Goal: Use online tool/utility: Utilize a website feature to perform a specific function

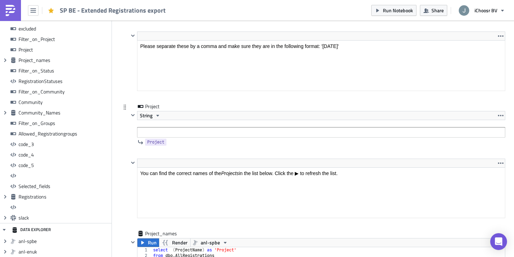
click at [128, 136] on div "Project String Project" at bounding box center [313, 131] width 385 height 56
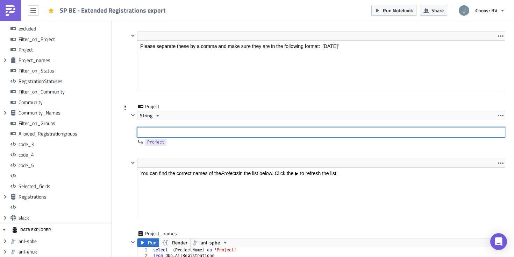
click at [156, 129] on input "text" at bounding box center [321, 132] width 369 height 10
paste input "'Antwerpen summer 2023', 'Limburg summer 2023', 'Oost-Vlaanderen summer 2023', …"
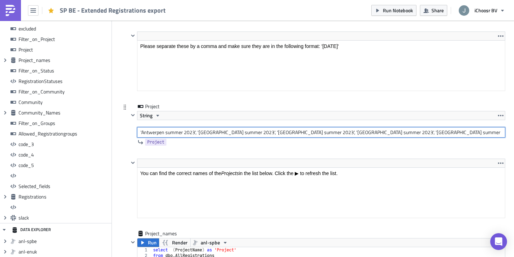
click at [183, 134] on input "'Antwerpen summer 2023', 'Limburg summer 2023', 'Oost-Vlaanderen summer 2023', …" at bounding box center [321, 132] width 369 height 10
click at [237, 134] on input "'Antwerpen summer-2 2023', 'Limburg summer 2023', 'Oost-Vlaanderen summer 2023'…" at bounding box center [321, 132] width 369 height 10
click at [311, 132] on input "'Antwerpen summer-2 2023', 'Limburg summer-2 2023', 'Oost-Vlaanderen summer 202…" at bounding box center [321, 132] width 369 height 10
click at [386, 133] on input "'Antwerpen summer-2 2023', 'Limburg summer-2 2023', 'Oost-Vlaanderen summer-2 2…" at bounding box center [321, 132] width 369 height 10
click at [459, 133] on input "'Antwerpen summer-2 2023', 'Limburg summer-2 2023', 'Oost-Vlaanderen summer-2 2…" at bounding box center [321, 132] width 369 height 10
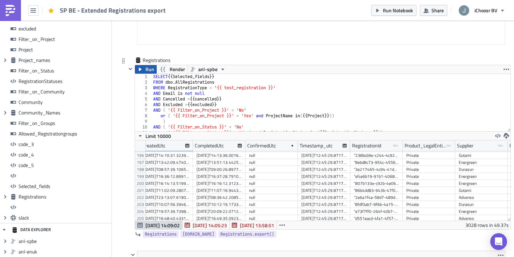
type input "'Antwerpen summer-2 2023', 'Limburg summer-2 2023', 'Oost-Vlaanderen summer-2 2…"
click at [140, 69] on icon "button" at bounding box center [141, 69] width 6 height 6
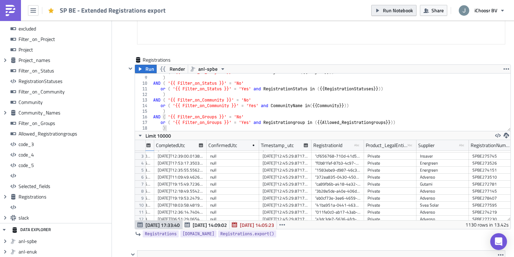
click at [387, 8] on span "Run Notebook" at bounding box center [398, 10] width 30 height 7
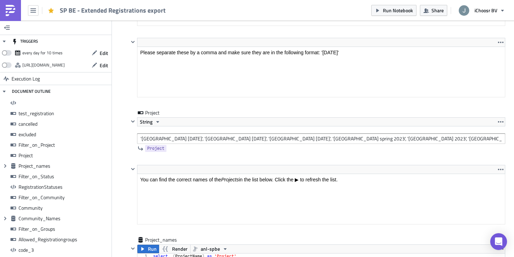
scroll to position [1530, 0]
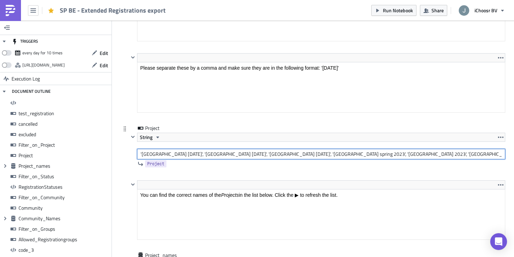
click at [177, 157] on input "'[GEOGRAPHIC_DATA] [DATE]', '[GEOGRAPHIC_DATA] [DATE]', '[GEOGRAPHIC_DATA] [DAT…" at bounding box center [321, 154] width 369 height 10
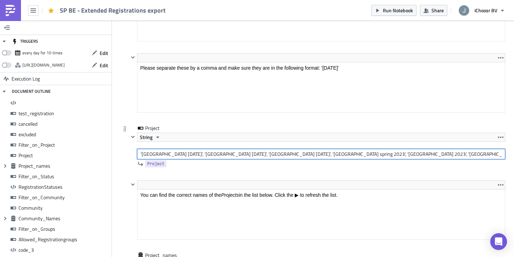
paste input "text"
click at [196, 154] on input "[GEOGRAPHIC_DATA] [DATE]', '[GEOGRAPHIC_DATA] [DATE]', '[GEOGRAPHIC_DATA] [DATE…" at bounding box center [321, 154] width 369 height 10
click at [262, 156] on input "Oost-[GEOGRAPHIC_DATA] winter 2023', '[GEOGRAPHIC_DATA] [DATE]', '[GEOGRAPHIC_D…" at bounding box center [321, 154] width 369 height 10
click at [313, 154] on input "Oost-[GEOGRAPHIC_DATA] winter 2023', '[GEOGRAPHIC_DATA] winter 2023', '[GEOGRAP…" at bounding box center [321, 154] width 369 height 10
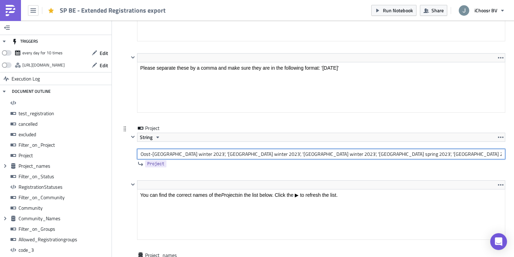
click at [323, 156] on input "Oost-[GEOGRAPHIC_DATA] winter 2023', '[GEOGRAPHIC_DATA] winter 2023', '[GEOGRAP…" at bounding box center [321, 154] width 369 height 10
click at [330, 155] on input "Oost-[GEOGRAPHIC_DATA] winter 2023', '[GEOGRAPHIC_DATA] winter 2023', '[GEOGRAP…" at bounding box center [321, 154] width 369 height 10
click at [395, 157] on input "Oost-[GEOGRAPHIC_DATA] winter 2023', '[GEOGRAPHIC_DATA] winter 2023', '[GEOGRAP…" at bounding box center [321, 154] width 369 height 10
click at [447, 153] on input "Oost-[GEOGRAPHIC_DATA] winter 2023', '[GEOGRAPHIC_DATA] winter 2023', '[GEOGRAP…" at bounding box center [321, 154] width 369 height 10
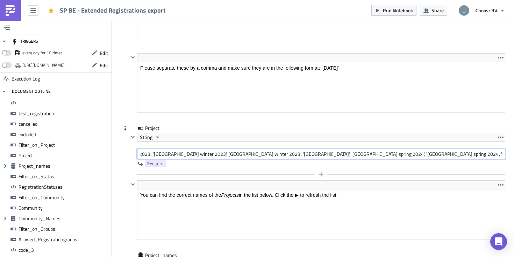
scroll to position [0, 331]
click at [376, 156] on input "Oost-[GEOGRAPHIC_DATA] winter 2023', '[GEOGRAPHIC_DATA] winter 2023', '[GEOGRAP…" at bounding box center [321, 154] width 369 height 10
click at [432, 156] on input "Oost-[GEOGRAPHIC_DATA] winter 2023', '[GEOGRAPHIC_DATA] winter 2023', '[GEOGRAP…" at bounding box center [321, 154] width 369 height 10
click at [483, 154] on input "Oost-[GEOGRAPHIC_DATA] winter 2023', '[GEOGRAPHIC_DATA] winter 2023', '[GEOGRAP…" at bounding box center [321, 154] width 369 height 10
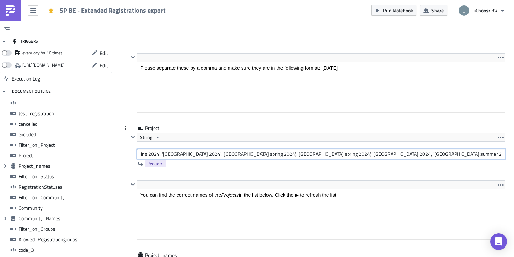
click at [469, 155] on input "Oost-[GEOGRAPHIC_DATA] winter 2023', '[GEOGRAPHIC_DATA] winter 2023', '[GEOGRAP…" at bounding box center [321, 154] width 369 height 10
click at [468, 155] on input "Oost-[GEOGRAPHIC_DATA] winter 2023', '[GEOGRAPHIC_DATA] winter 2023', '[GEOGRAP…" at bounding box center [321, 154] width 369 height 10
click at [475, 154] on input "Oost-[GEOGRAPHIC_DATA] winter 2023', '[GEOGRAPHIC_DATA] winter 2023', '[GEOGRAP…" at bounding box center [321, 154] width 369 height 10
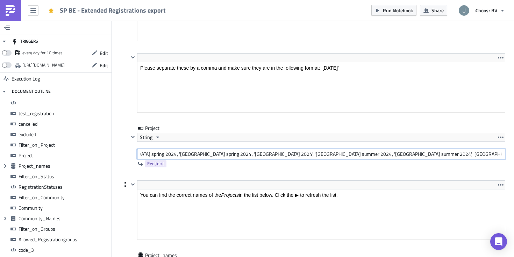
scroll to position [0, 727]
click at [395, 155] on input "Oost-[GEOGRAPHIC_DATA] winter 2023', '[GEOGRAPHIC_DATA] winter 2023', '[GEOGRAP…" at bounding box center [321, 154] width 369 height 10
click at [435, 155] on input "Oost-[GEOGRAPHIC_DATA] winter 2023', '[GEOGRAPHIC_DATA] winter 2023', '[GEOGRAP…" at bounding box center [321, 154] width 369 height 10
click at [493, 154] on input "Oost-[GEOGRAPHIC_DATA] winter 2023', '[GEOGRAPHIC_DATA] winter 2023', '[GEOGRAP…" at bounding box center [321, 154] width 369 height 10
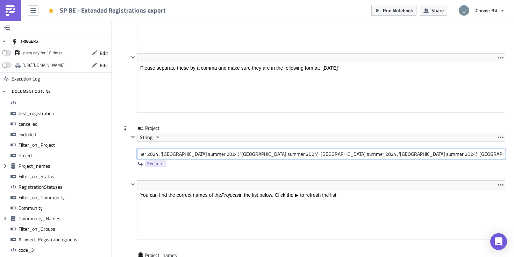
click at [501, 154] on input "Oost-[GEOGRAPHIC_DATA] winter 2023', '[GEOGRAPHIC_DATA] winter 2023', '[GEOGRAP…" at bounding box center [321, 154] width 369 height 10
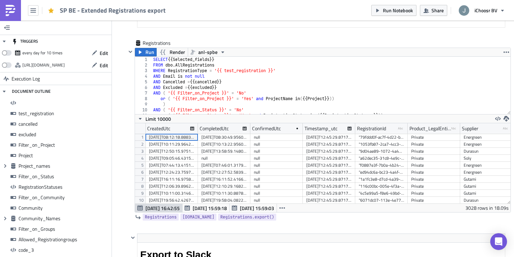
scroll to position [6174, 0]
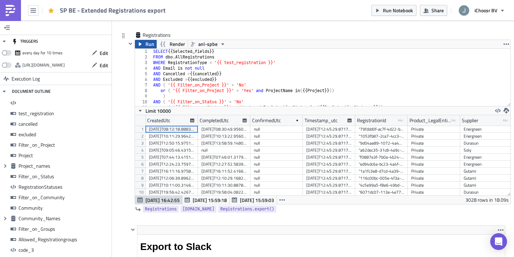
click at [147, 48] on span "Run" at bounding box center [150, 44] width 9 height 8
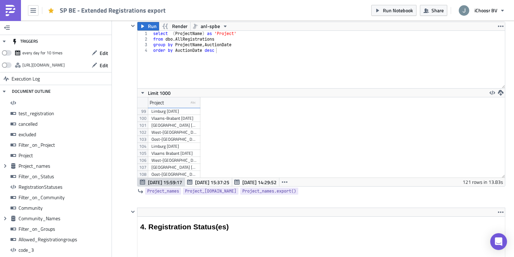
scroll to position [650, 0]
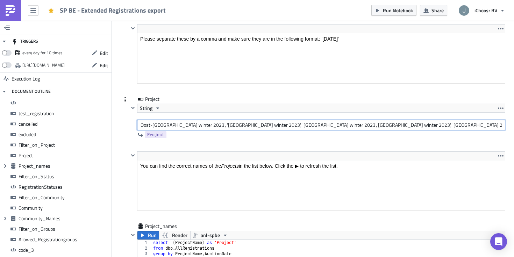
click at [139, 125] on input "Oost-[GEOGRAPHIC_DATA] winter 2023', '[GEOGRAPHIC_DATA] winter 2023', '[GEOGRAP…" at bounding box center [321, 125] width 369 height 10
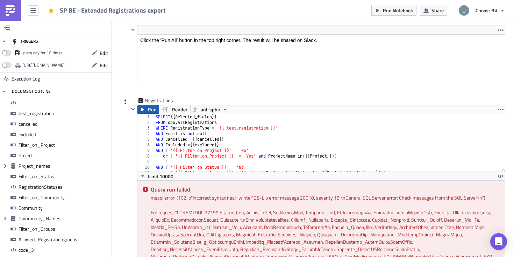
click at [147, 109] on button "Run" at bounding box center [149, 109] width 22 height 8
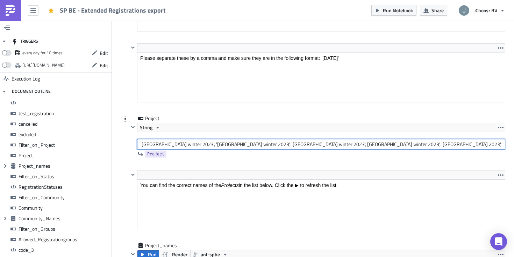
click at [146, 144] on input "'[GEOGRAPHIC_DATA] winter 2023', '[GEOGRAPHIC_DATA] winter 2023', '[GEOGRAPHIC_…" at bounding box center [321, 144] width 369 height 10
click at [258, 145] on input "'[GEOGRAPHIC_DATA] winter 2023', '[GEOGRAPHIC_DATA] winter 2023', '[GEOGRAPHIC_…" at bounding box center [321, 144] width 369 height 10
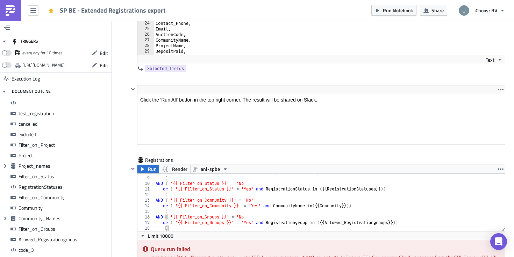
scroll to position [6077, 0]
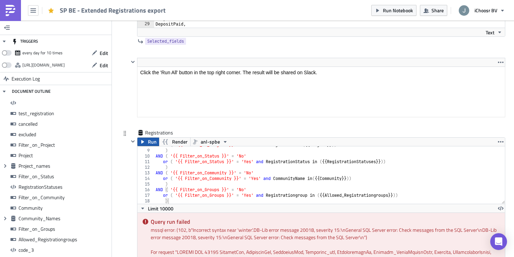
click at [151, 143] on span "Run" at bounding box center [152, 142] width 9 height 8
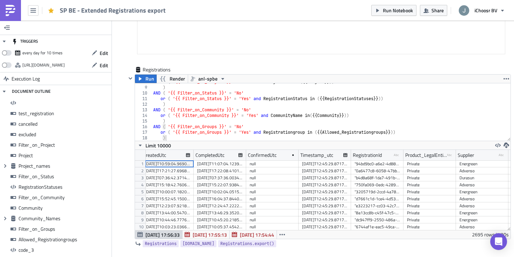
scroll to position [6089, 0]
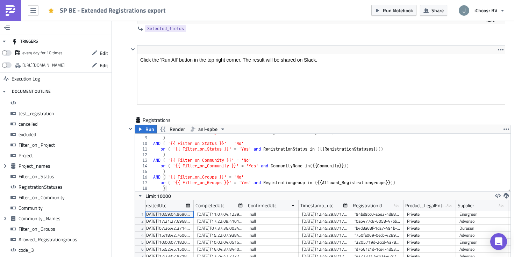
click at [387, 18] on div "Run Notebook Share iChoosr BV" at bounding box center [441, 10] width 138 height 21
click at [390, 10] on span "Run Notebook" at bounding box center [398, 10] width 30 height 7
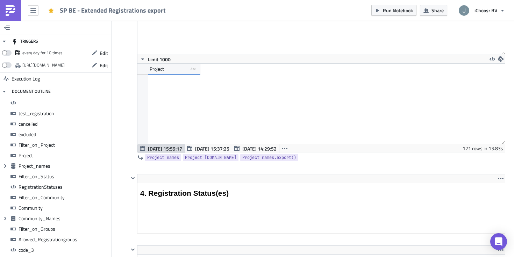
scroll to position [135, 0]
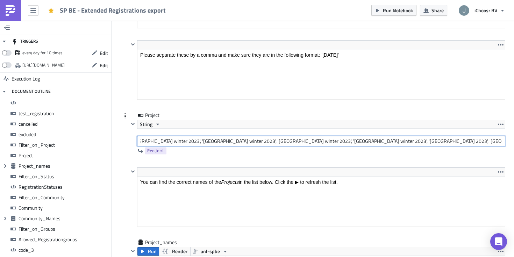
click at [394, 143] on input "'[GEOGRAPHIC_DATA] winter 2023', '[GEOGRAPHIC_DATA] winter 2023', '[GEOGRAPHIC_…" at bounding box center [321, 141] width 369 height 10
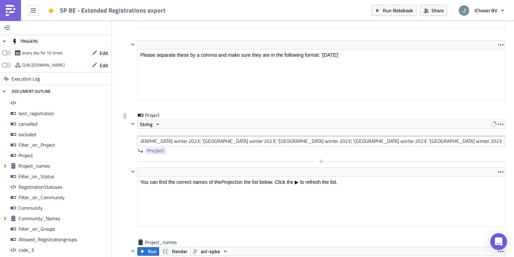
click at [395, 158] on div at bounding box center [317, 161] width 377 height 8
click at [409, 115] on div "Project" at bounding box center [317, 116] width 377 height 8
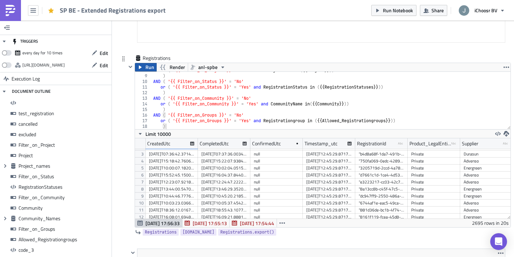
click at [147, 69] on span "Run" at bounding box center [150, 67] width 9 height 8
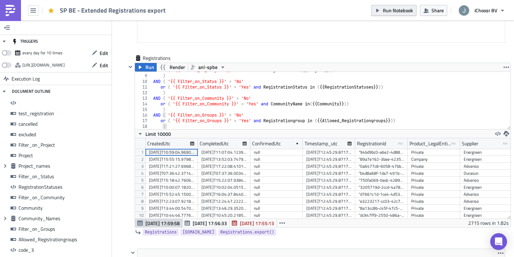
click at [393, 8] on span "Run Notebook" at bounding box center [398, 10] width 30 height 7
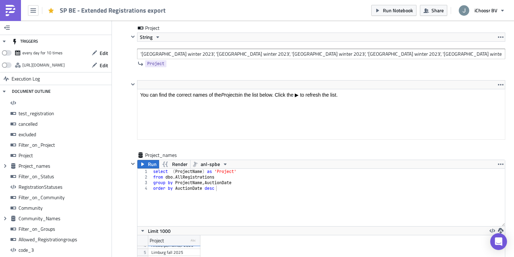
scroll to position [1633, 0]
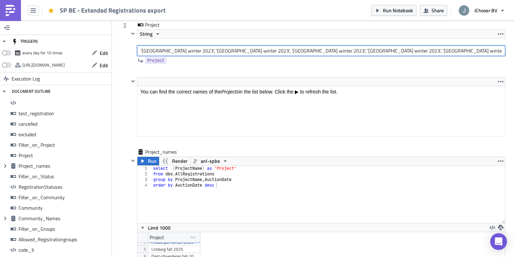
click at [200, 50] on input "'[GEOGRAPHIC_DATA] winter 2023', '[GEOGRAPHIC_DATA] winter 2023', '[GEOGRAPHIC_…" at bounding box center [321, 50] width 369 height 10
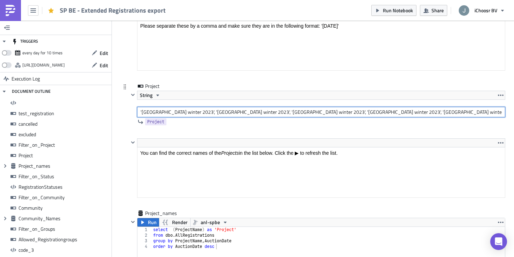
scroll to position [1566, 0]
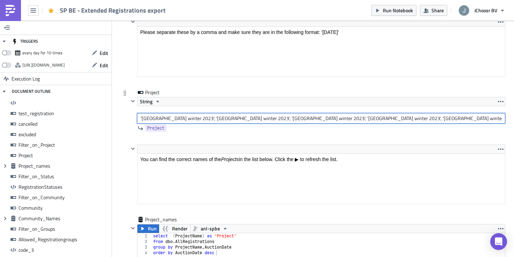
click at [202, 117] on input "'[GEOGRAPHIC_DATA] winter 2023', '[GEOGRAPHIC_DATA] winter 2023', '[GEOGRAPHIC_…" at bounding box center [321, 118] width 369 height 10
click at [269, 119] on input "'[GEOGRAPHIC_DATA] winter 2024', '[GEOGRAPHIC_DATA] winter 2023', '[GEOGRAPHIC_…" at bounding box center [321, 118] width 369 height 10
click at [320, 119] on input "'[GEOGRAPHIC_DATA] winter 2024', '[GEOGRAPHIC_DATA] winter 2024', '[GEOGRAPHIC_…" at bounding box center [321, 118] width 369 height 10
click at [385, 120] on input "'[GEOGRAPHIC_DATA] winter 2024', '[GEOGRAPHIC_DATA] winter 2024', '[GEOGRAPHIC_…" at bounding box center [321, 118] width 369 height 10
click at [432, 119] on input "'[GEOGRAPHIC_DATA] winter 2024', '[GEOGRAPHIC_DATA] winter 2024', '[GEOGRAPHIC_…" at bounding box center [321, 118] width 369 height 10
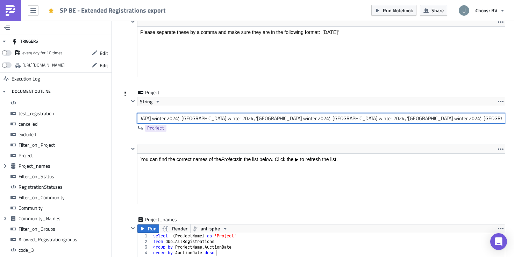
scroll to position [0, 44]
click at [453, 118] on input "'[GEOGRAPHIC_DATA] winter 2024', '[GEOGRAPHIC_DATA] winter 2024', '[GEOGRAPHIC_…" at bounding box center [321, 118] width 369 height 10
click at [441, 119] on input "'[GEOGRAPHIC_DATA] winter 2024', '[GEOGRAPHIC_DATA] winter 2024', '[GEOGRAPHIC_…" at bounding box center [321, 118] width 369 height 10
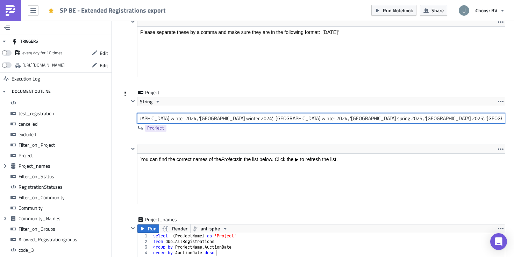
click at [444, 121] on input "'[GEOGRAPHIC_DATA] winter 2024', '[GEOGRAPHIC_DATA] winter 2024', '[GEOGRAPHIC_…" at bounding box center [321, 118] width 369 height 10
click at [436, 119] on input "'[GEOGRAPHIC_DATA] winter 2024', '[GEOGRAPHIC_DATA] winter 2024', '[GEOGRAPHIC_…" at bounding box center [321, 118] width 369 height 10
click at [424, 121] on input "'[GEOGRAPHIC_DATA] winter 2024', '[GEOGRAPHIC_DATA] winter 2024', '[GEOGRAPHIC_…" at bounding box center [321, 118] width 369 height 10
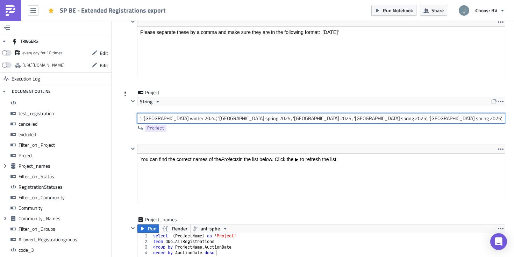
click at [479, 120] on input "'[GEOGRAPHIC_DATA] winter 2024', '[GEOGRAPHIC_DATA] winter 2024', '[GEOGRAPHIC_…" at bounding box center [321, 118] width 369 height 10
click at [457, 121] on input "'[GEOGRAPHIC_DATA] winter 2024', '[GEOGRAPHIC_DATA] winter 2024', '[GEOGRAPHIC_…" at bounding box center [321, 118] width 369 height 10
click at [442, 119] on input "'[GEOGRAPHIC_DATA] winter 2024', '[GEOGRAPHIC_DATA] winter 2024', '[GEOGRAPHIC_…" at bounding box center [321, 118] width 369 height 10
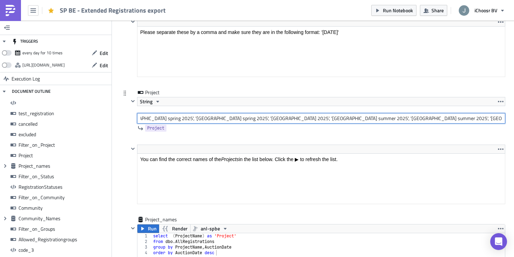
scroll to position [0, 553]
click at [415, 119] on input "'[GEOGRAPHIC_DATA] winter 2024', '[GEOGRAPHIC_DATA] winter 2024', '[GEOGRAPHIC_…" at bounding box center [321, 118] width 369 height 10
click at [421, 119] on input "'[GEOGRAPHIC_DATA] winter 2024', '[GEOGRAPHIC_DATA] winter 2024', '[GEOGRAPHIC_…" at bounding box center [321, 118] width 369 height 10
click at [478, 118] on input "'[GEOGRAPHIC_DATA] winter 2024', '[GEOGRAPHIC_DATA] winter 2024', '[GEOGRAPHIC_…" at bounding box center [321, 118] width 369 height 10
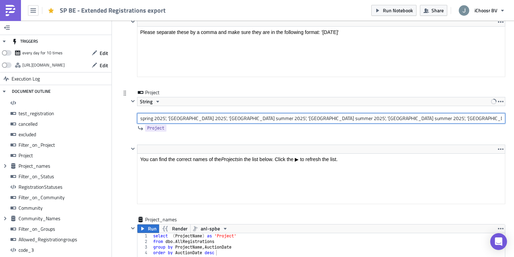
scroll to position [0, 680]
click at [460, 118] on input "'[GEOGRAPHIC_DATA] winter 2024', '[GEOGRAPHIC_DATA] winter 2024', '[GEOGRAPHIC_…" at bounding box center [321, 118] width 369 height 10
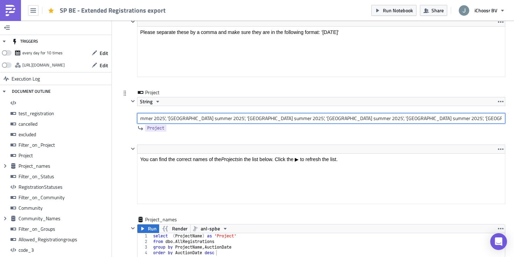
click at [446, 118] on input "'[GEOGRAPHIC_DATA] winter 2024', '[GEOGRAPHIC_DATA] winter 2024', '[GEOGRAPHIC_…" at bounding box center [321, 118] width 369 height 10
click at [501, 120] on input "'[GEOGRAPHIC_DATA] winter 2024', '[GEOGRAPHIC_DATA] winter 2024', '[GEOGRAPHIC_…" at bounding box center [321, 118] width 369 height 10
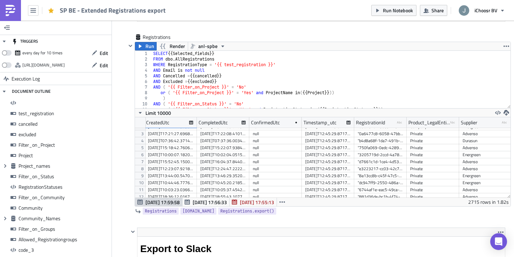
scroll to position [12, 0]
type input "'[GEOGRAPHIC_DATA] winter 2024', '[GEOGRAPHIC_DATA] winter 2024', '[GEOGRAPHIC_…"
click at [146, 47] on span "Run" at bounding box center [150, 46] width 9 height 8
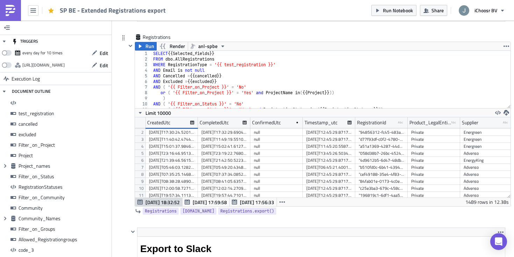
scroll to position [0, 0]
click at [384, 12] on span "Run Notebook" at bounding box center [398, 10] width 30 height 7
